Goal: Use online tool/utility: Utilize a website feature to perform a specific function

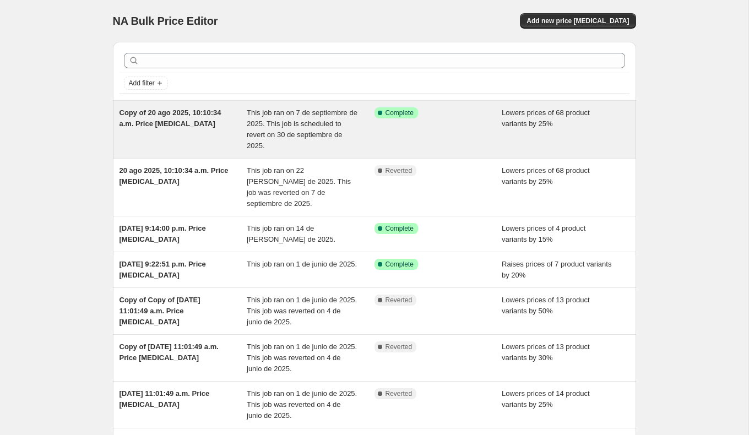
click at [282, 129] on div "This job ran on 7 de septiembre de 2025. This job is scheduled to revert on 30 …" at bounding box center [311, 129] width 128 height 44
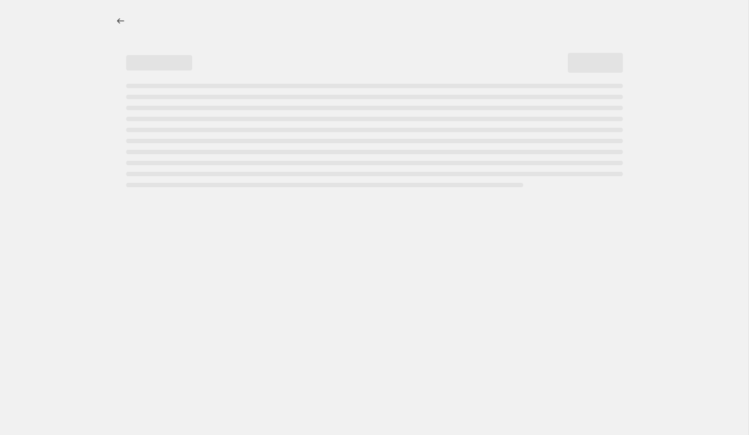
select select "percentage"
select select "no_change"
select select "collection"
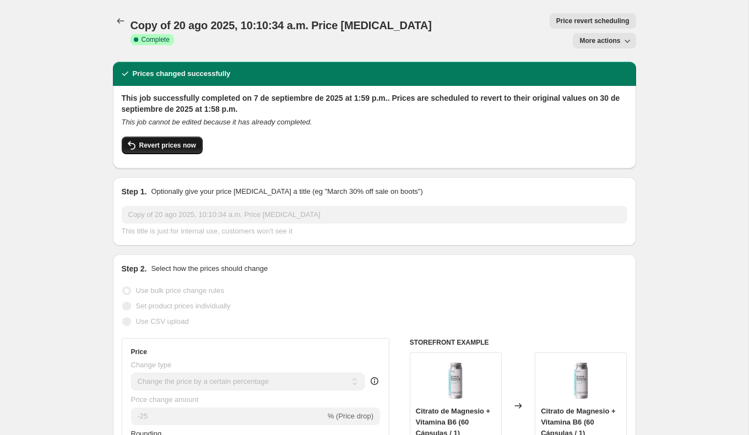
click at [181, 141] on span "Revert prices now" at bounding box center [167, 145] width 57 height 9
checkbox input "false"
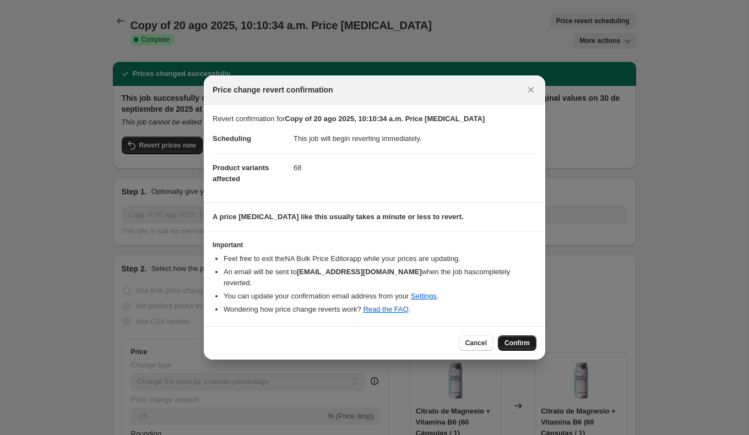
click at [532, 336] on button "Confirm" at bounding box center [517, 343] width 39 height 15
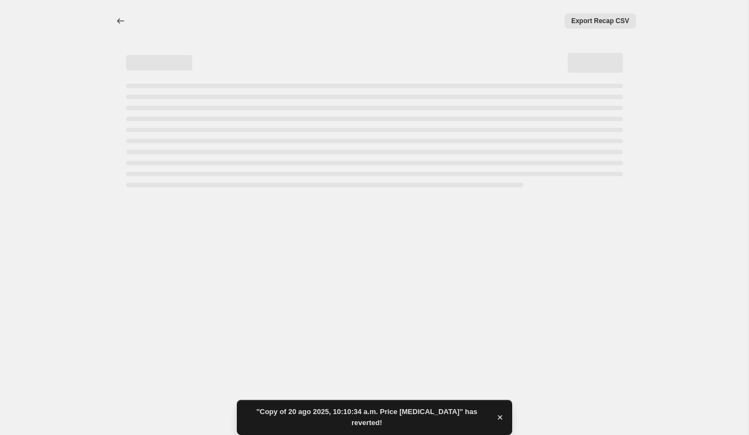
select select "percentage"
select select "no_change"
select select "collection"
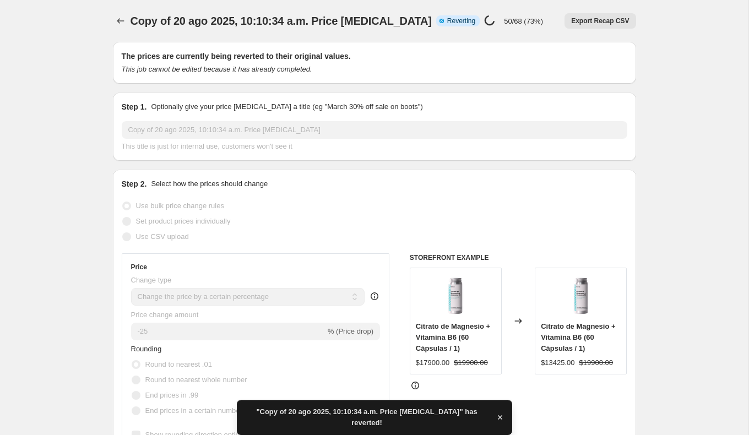
checkbox input "true"
